Goal: Information Seeking & Learning: Learn about a topic

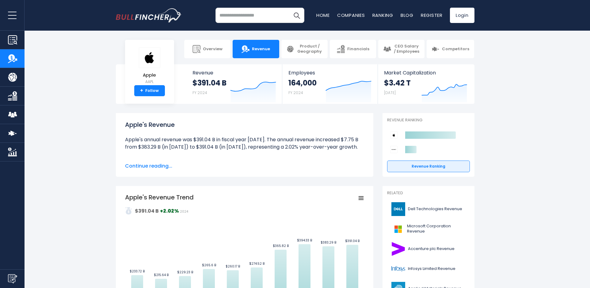
click at [161, 168] on span "Continue reading..." at bounding box center [244, 165] width 239 height 7
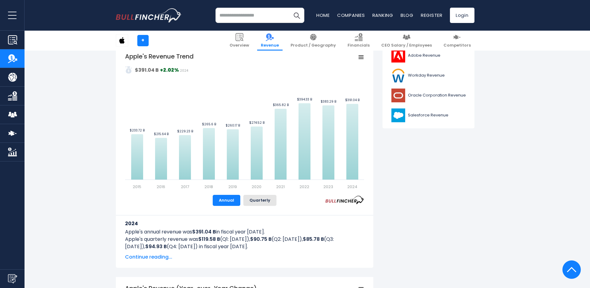
scroll to position [276, 0]
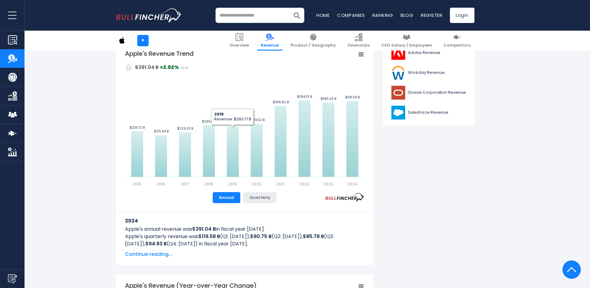
click at [252, 197] on button "Quarterly" at bounding box center [259, 197] width 33 height 11
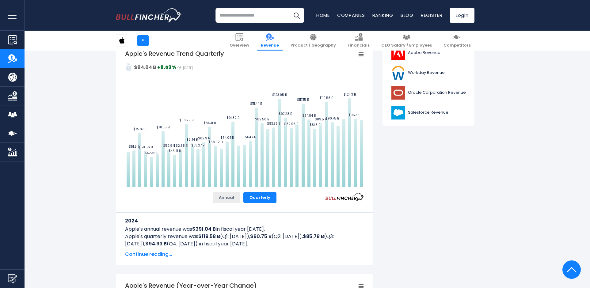
click at [226, 198] on button "Annual" at bounding box center [227, 197] width 28 height 11
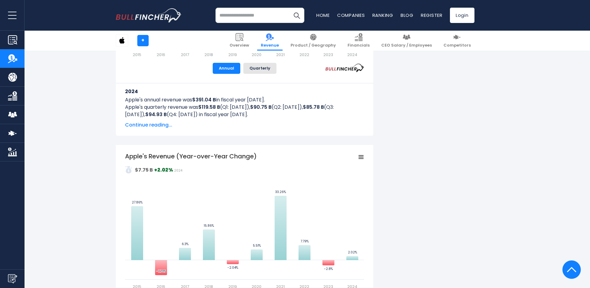
scroll to position [413, 0]
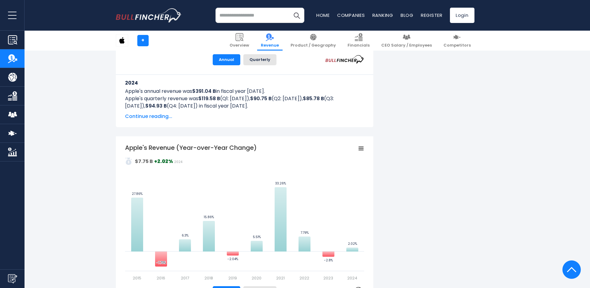
click at [158, 114] on span "Continue reading..." at bounding box center [244, 116] width 239 height 7
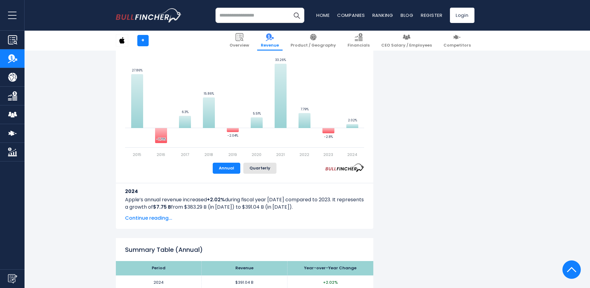
scroll to position [919, 0]
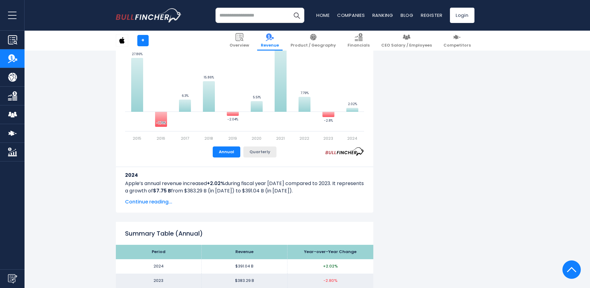
click at [260, 152] on button "Quarterly" at bounding box center [259, 151] width 33 height 11
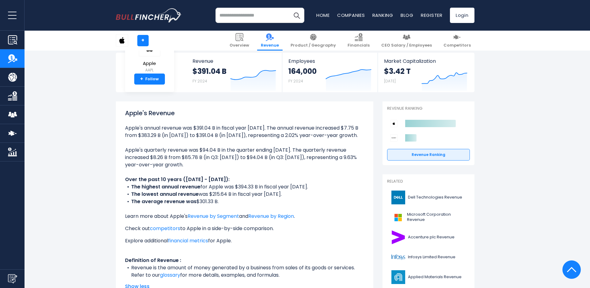
scroll to position [0, 0]
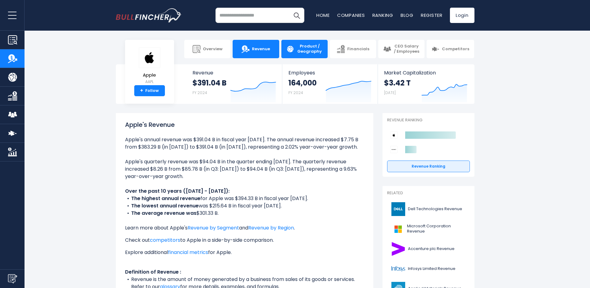
click at [307, 55] on link "Product / Geography" at bounding box center [304, 49] width 46 height 18
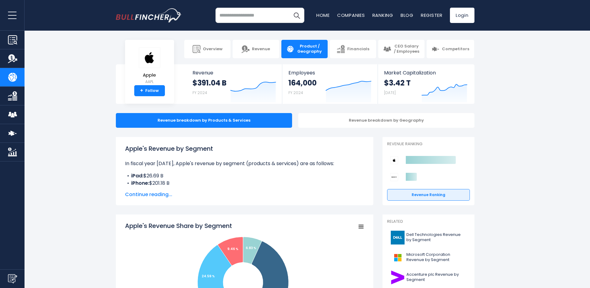
drag, startPoint x: 144, startPoint y: 179, endPoint x: 189, endPoint y: 174, distance: 44.6
click at [189, 174] on li "iPad: $26.69 B" at bounding box center [244, 175] width 239 height 7
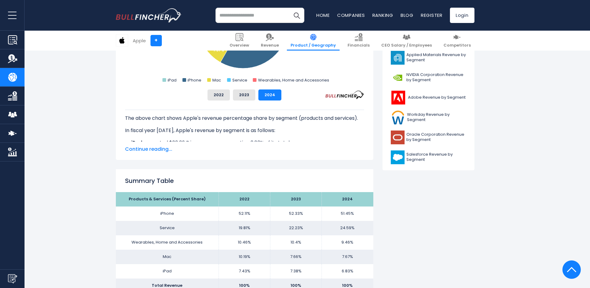
scroll to position [276, 0]
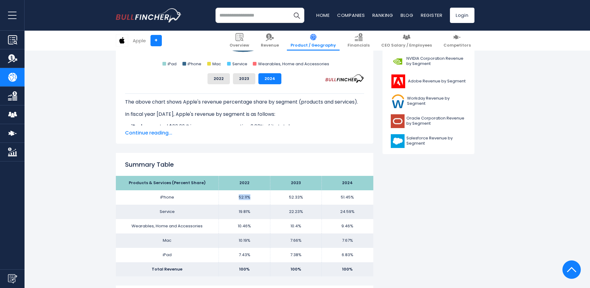
drag, startPoint x: 235, startPoint y: 196, endPoint x: 251, endPoint y: 196, distance: 15.3
click at [251, 196] on td "52.11%" at bounding box center [244, 197] width 51 height 14
